Goal: Information Seeking & Learning: Check status

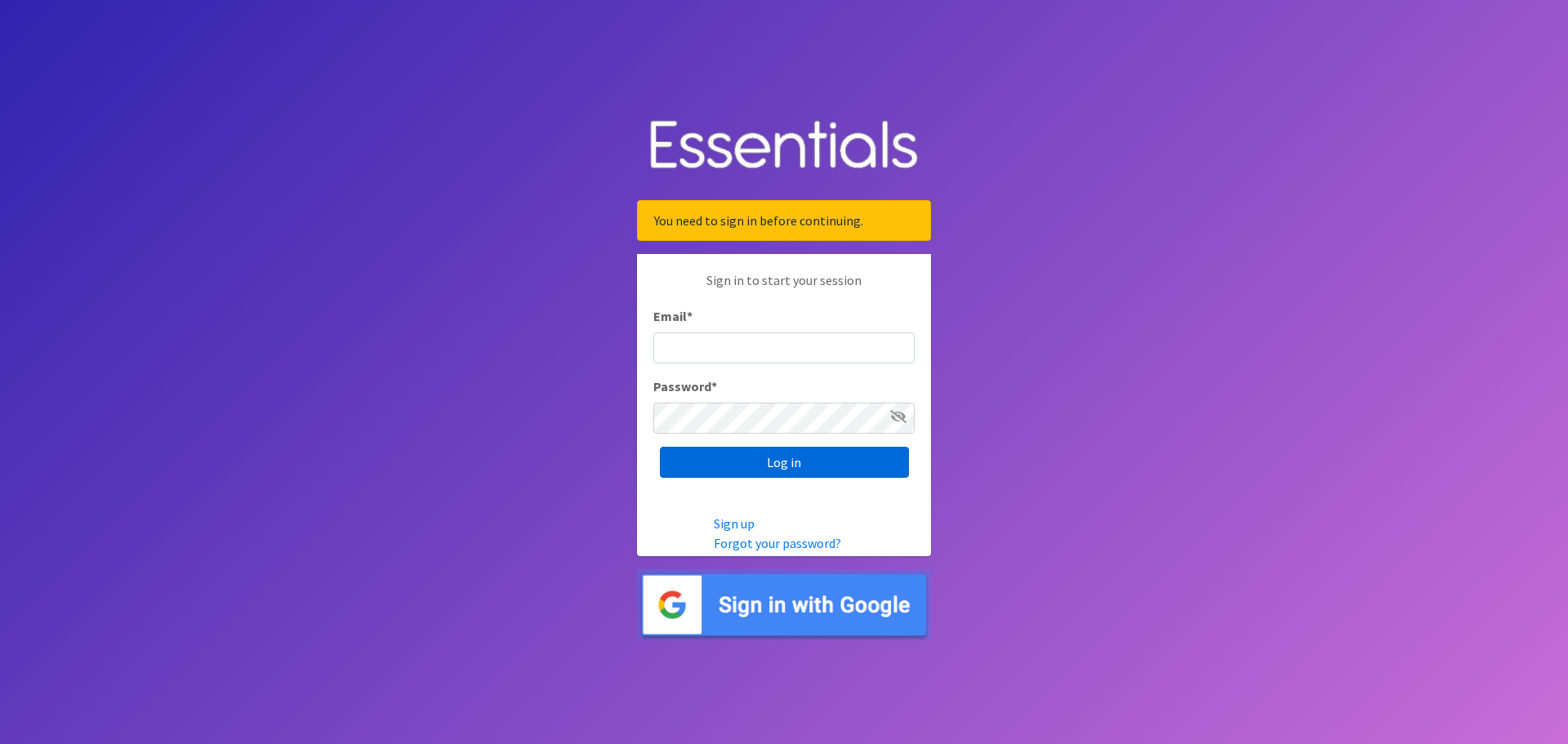
type input "[EMAIL_ADDRESS][DOMAIN_NAME]"
click at [802, 465] on input "Log in" at bounding box center [784, 462] width 249 height 31
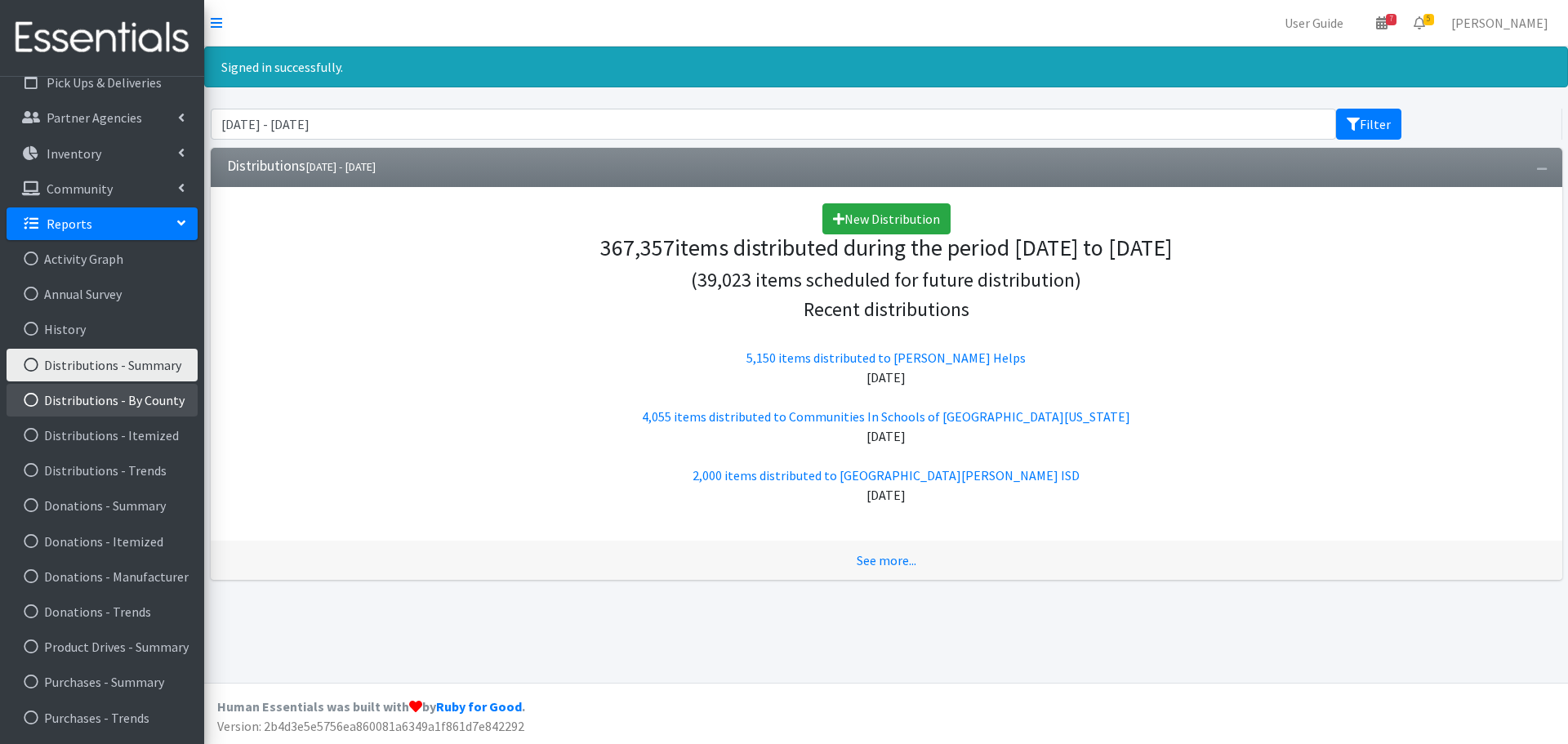
scroll to position [226, 0]
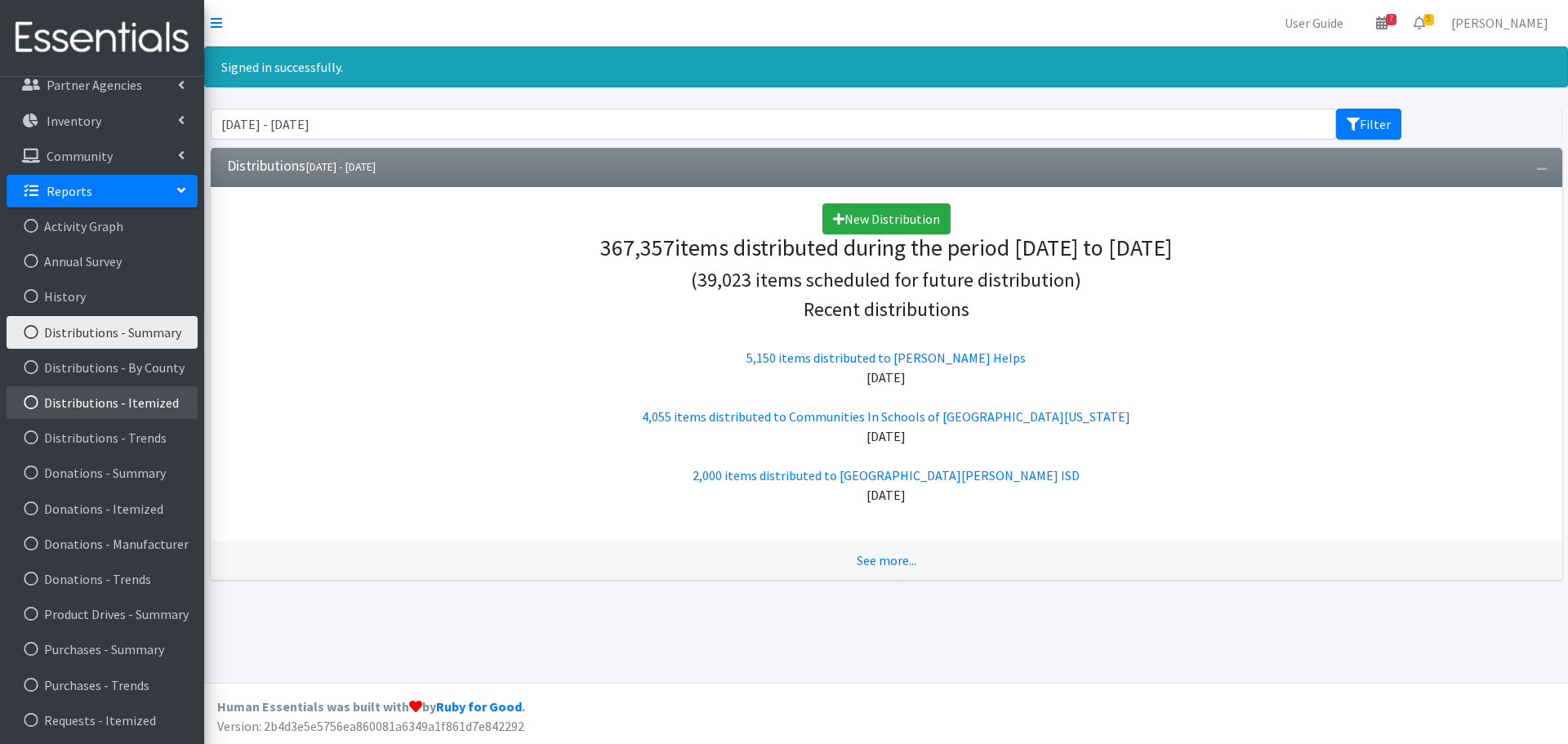
click at [138, 401] on link "Distributions - Itemized" at bounding box center [102, 403] width 191 height 32
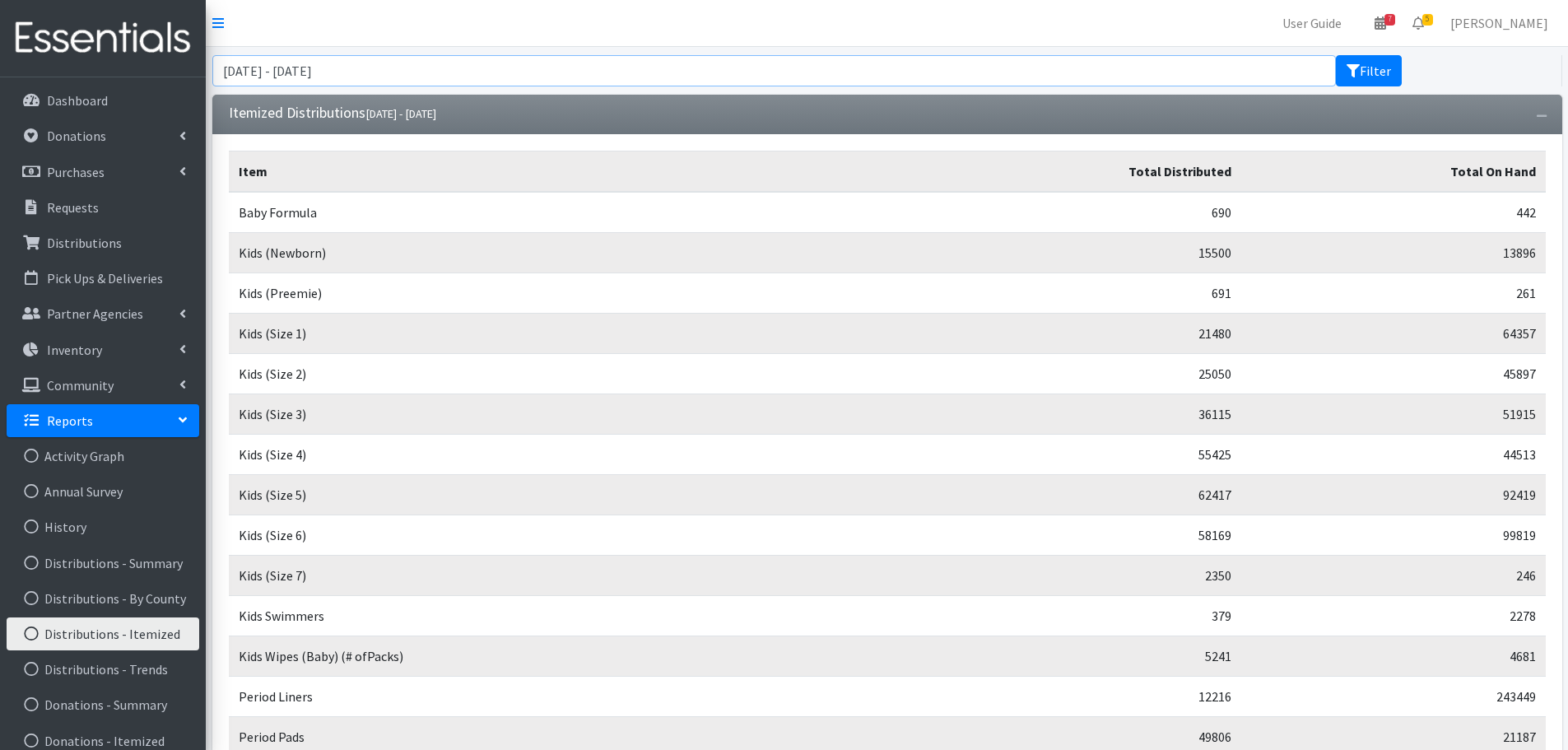
click at [1104, 79] on input "[DATE] - [DATE]" at bounding box center [775, 70] width 1125 height 31
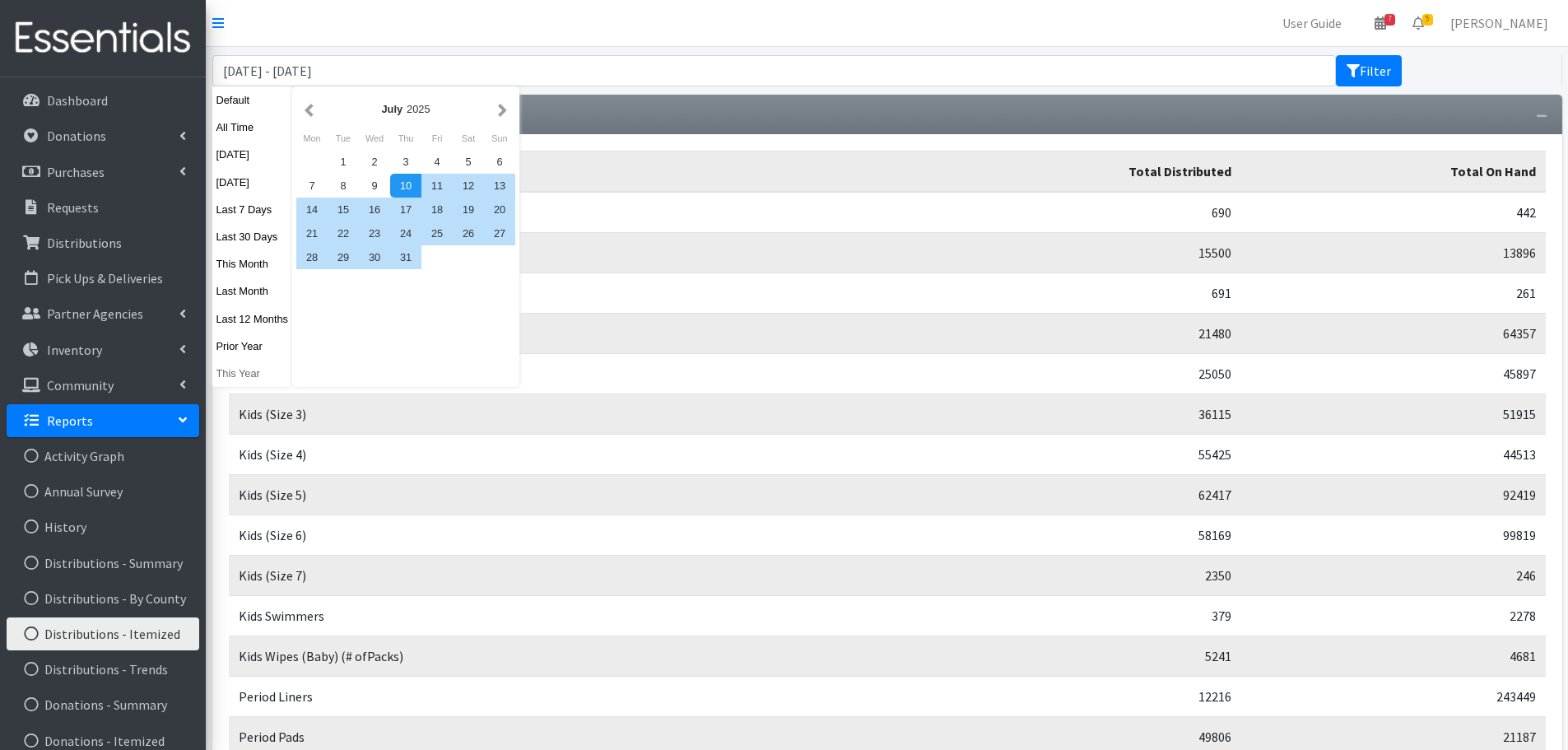
click at [237, 372] on button "This Year" at bounding box center [253, 373] width 81 height 24
type input "January 1, 2025 - December 31, 2025"
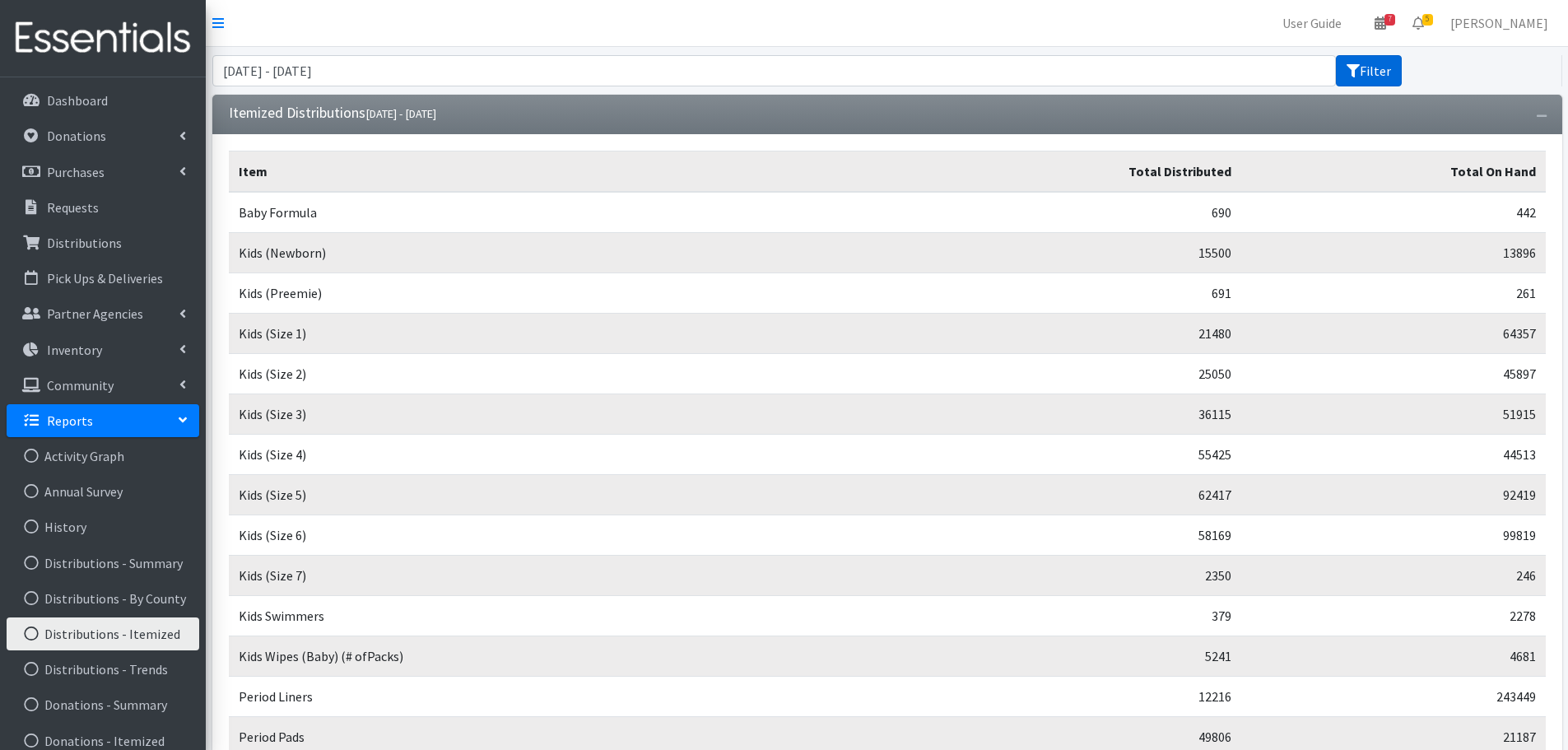
click at [1362, 74] on button "Filter" at bounding box center [1369, 70] width 66 height 31
click at [377, 65] on input "[DATE] - [DATE]" at bounding box center [775, 70] width 1125 height 31
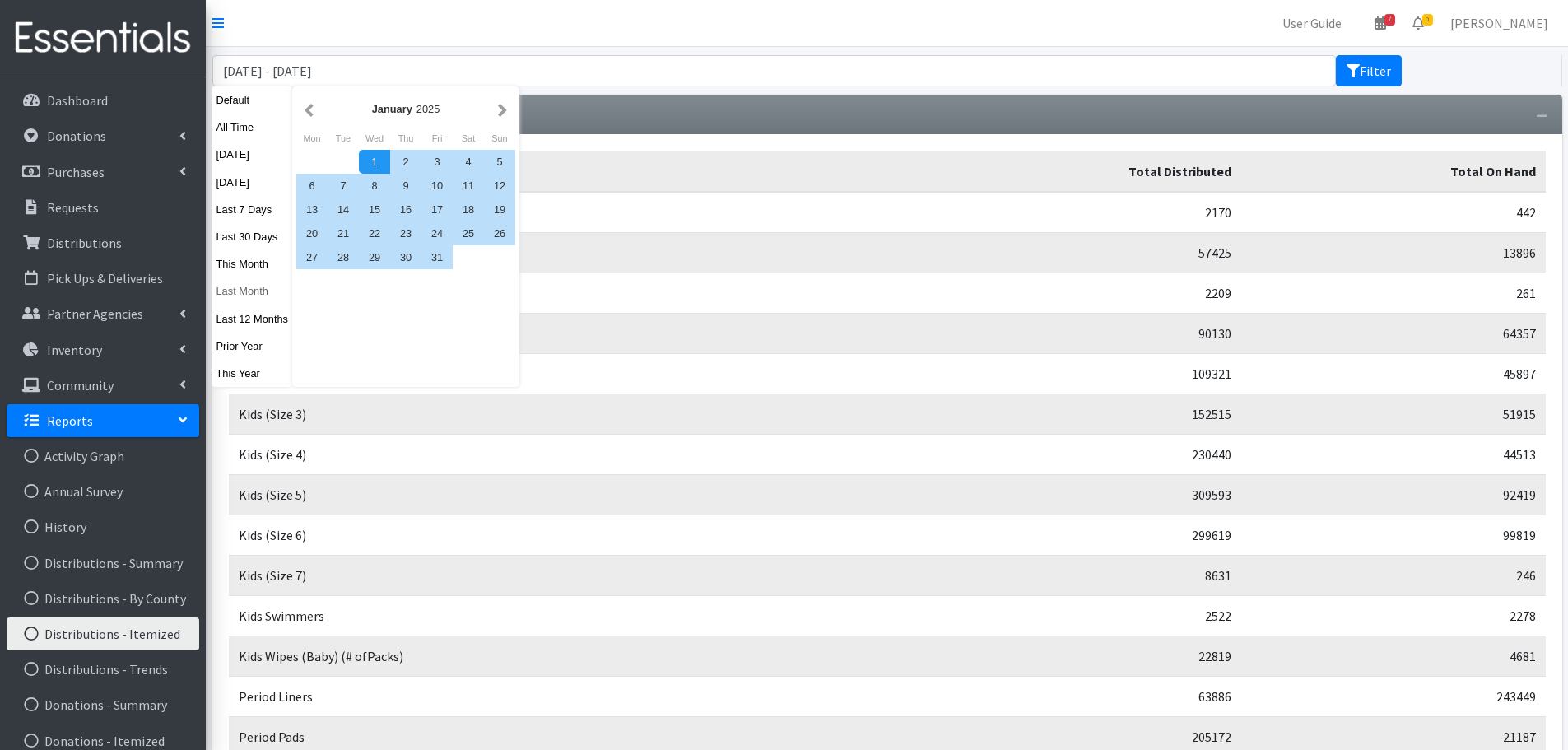
click at [244, 287] on button "Last Month" at bounding box center [253, 291] width 81 height 24
type input "[DATE] - [DATE]"
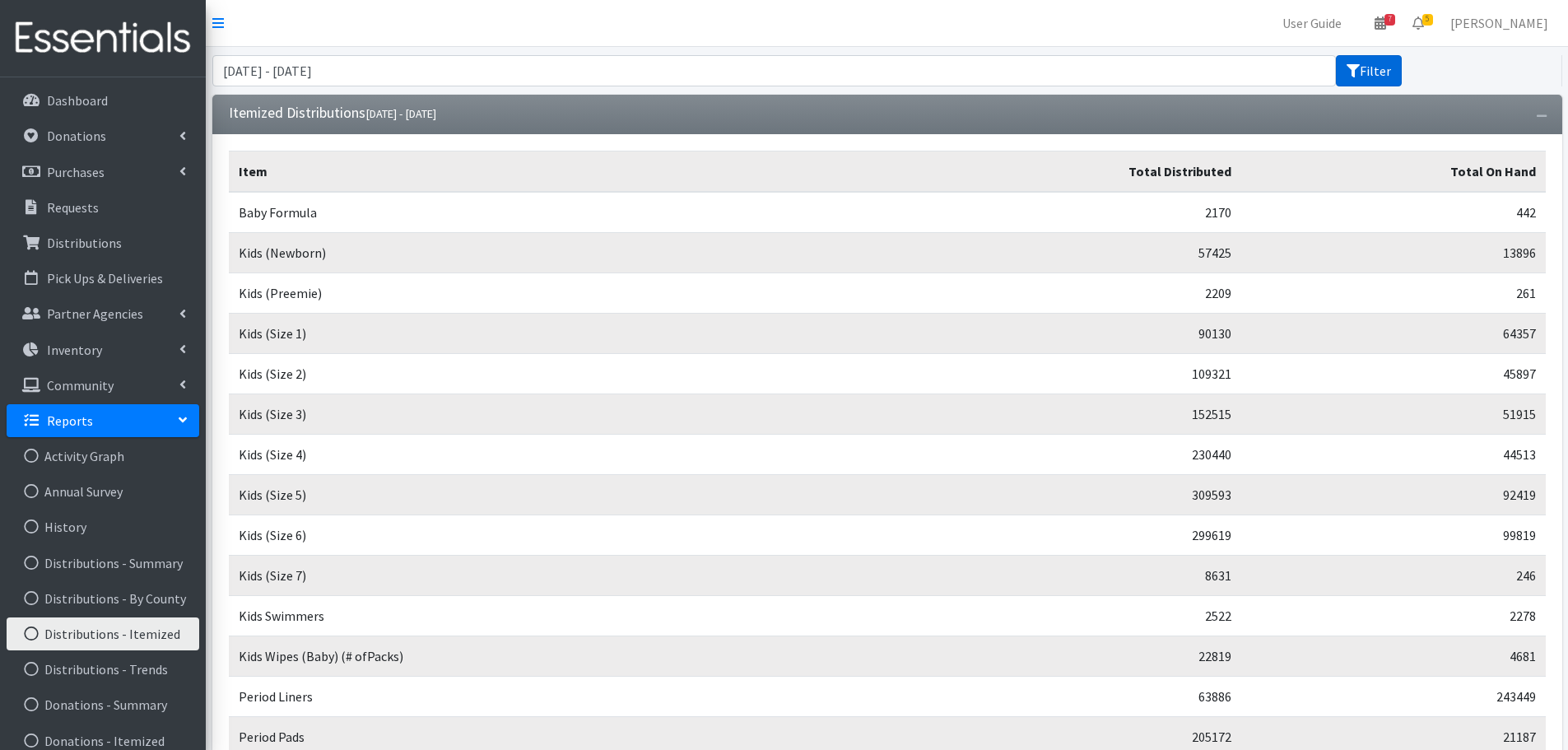
click at [1383, 75] on button "Filter" at bounding box center [1369, 70] width 66 height 31
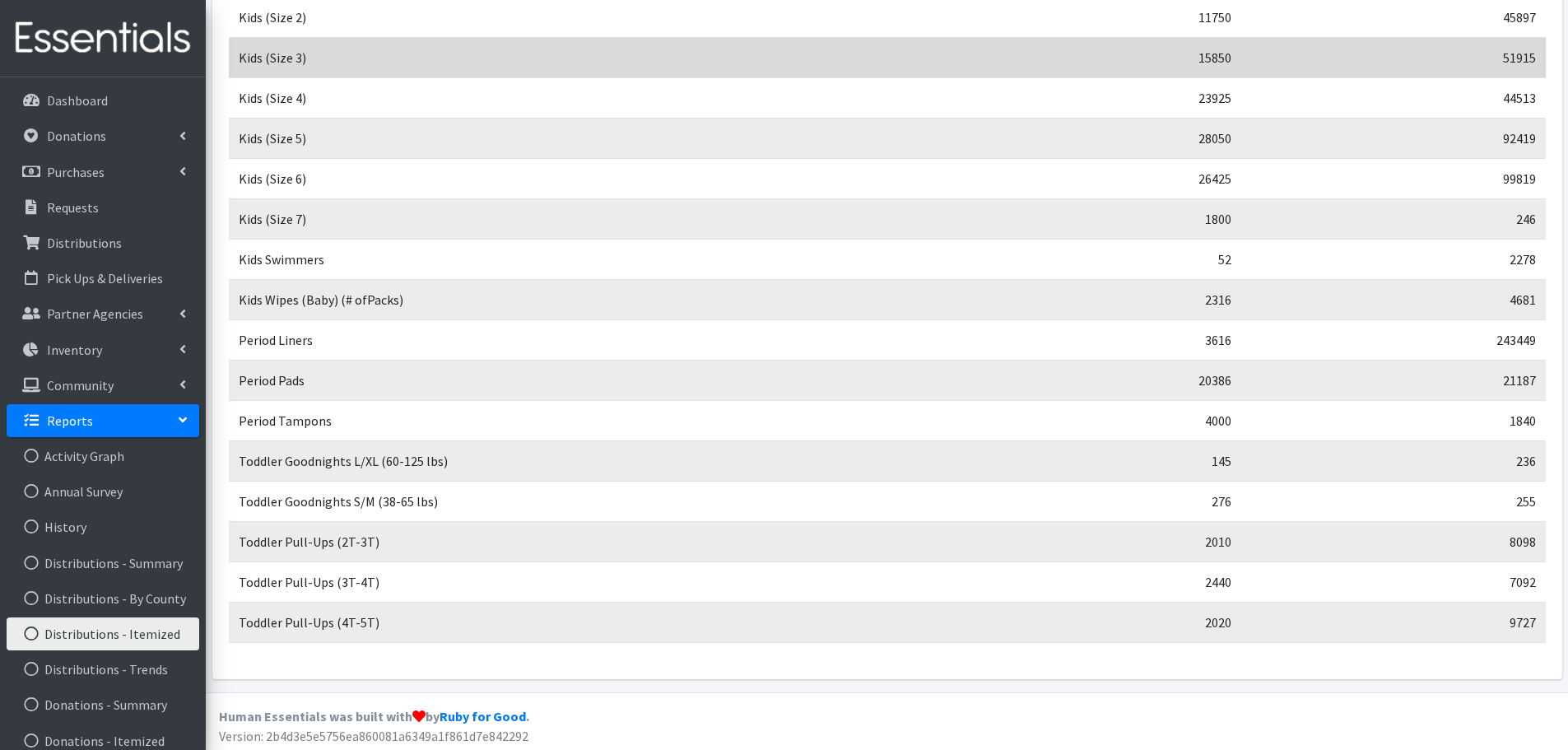
scroll to position [360, 0]
